Goal: Transaction & Acquisition: Purchase product/service

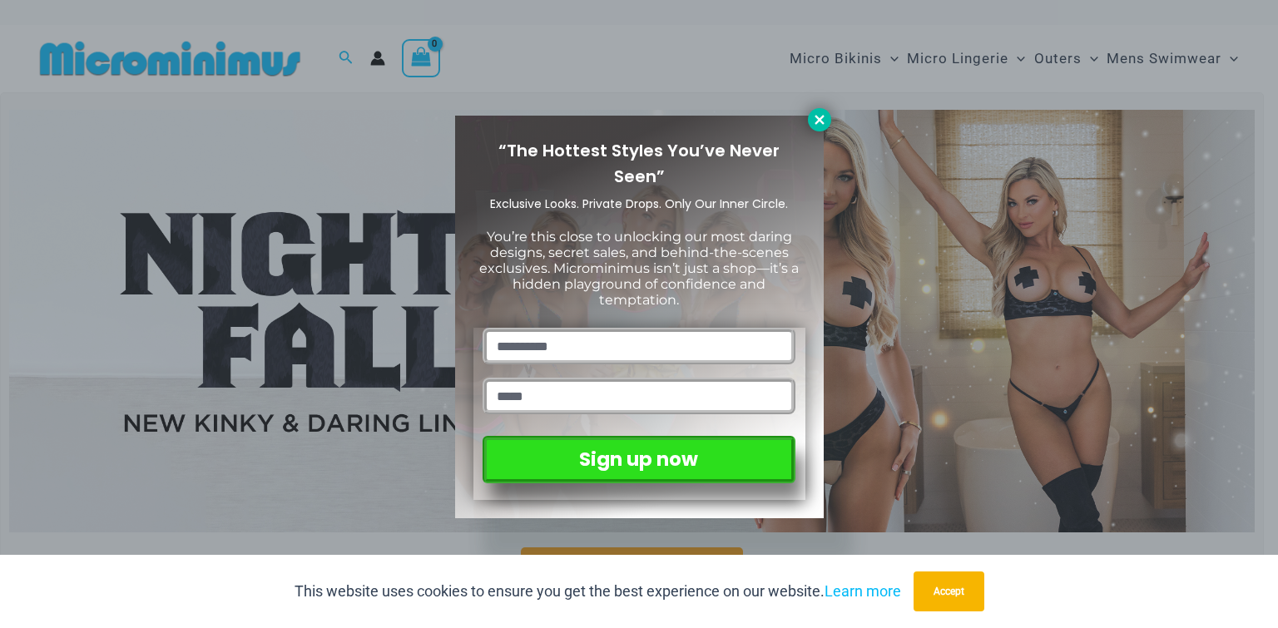
click at [817, 115] on icon at bounding box center [819, 119] width 15 height 15
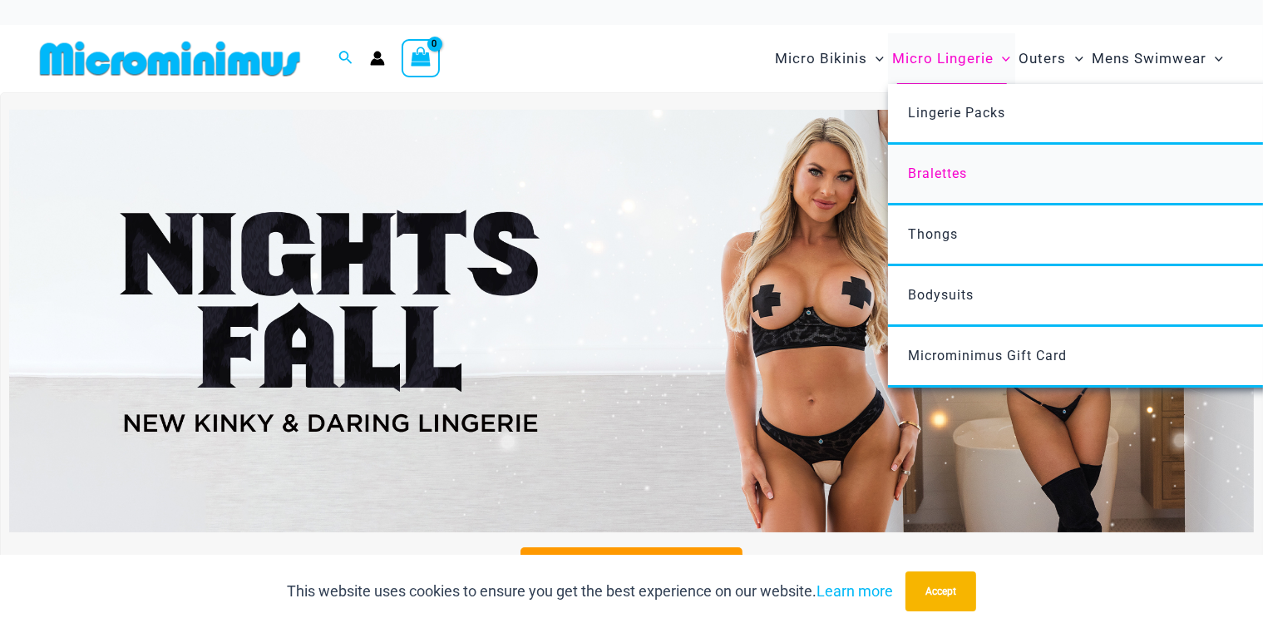
click at [948, 172] on span "Bralettes" at bounding box center [937, 174] width 59 height 16
